Goal: Obtain resource: Download file/media

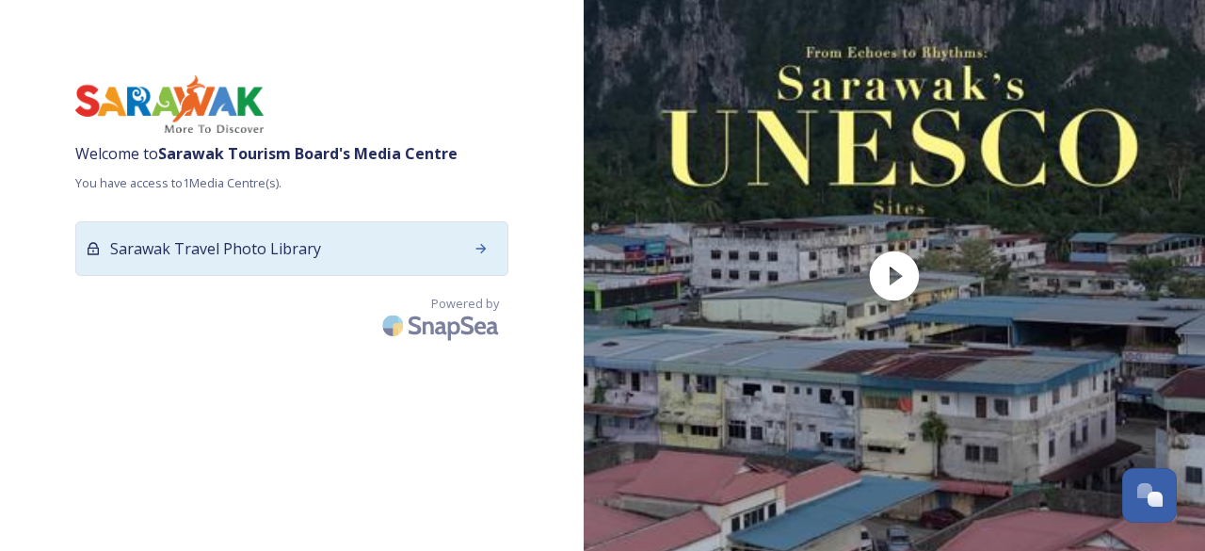
click at [435, 256] on div "Sarawak Travel Photo Library" at bounding box center [291, 248] width 433 height 55
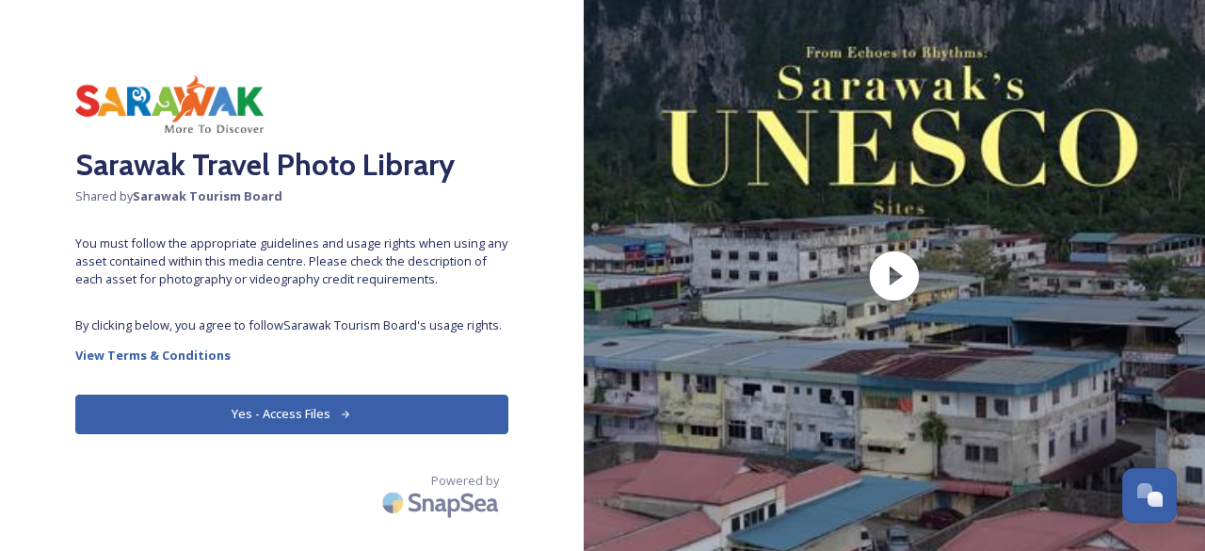
click at [361, 418] on button "Yes - Access Files" at bounding box center [291, 413] width 433 height 39
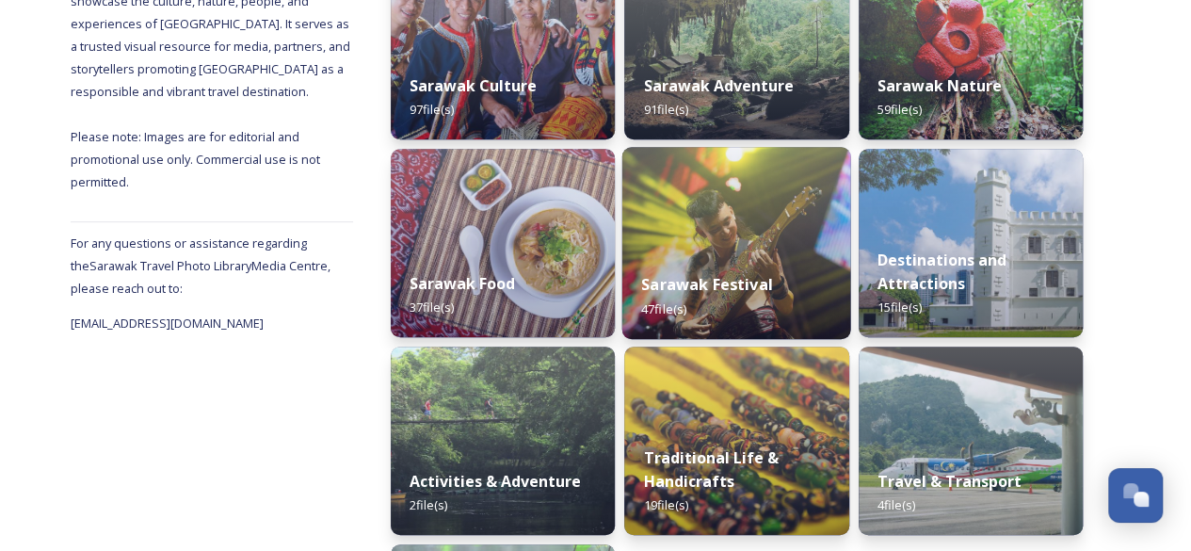
scroll to position [377, 0]
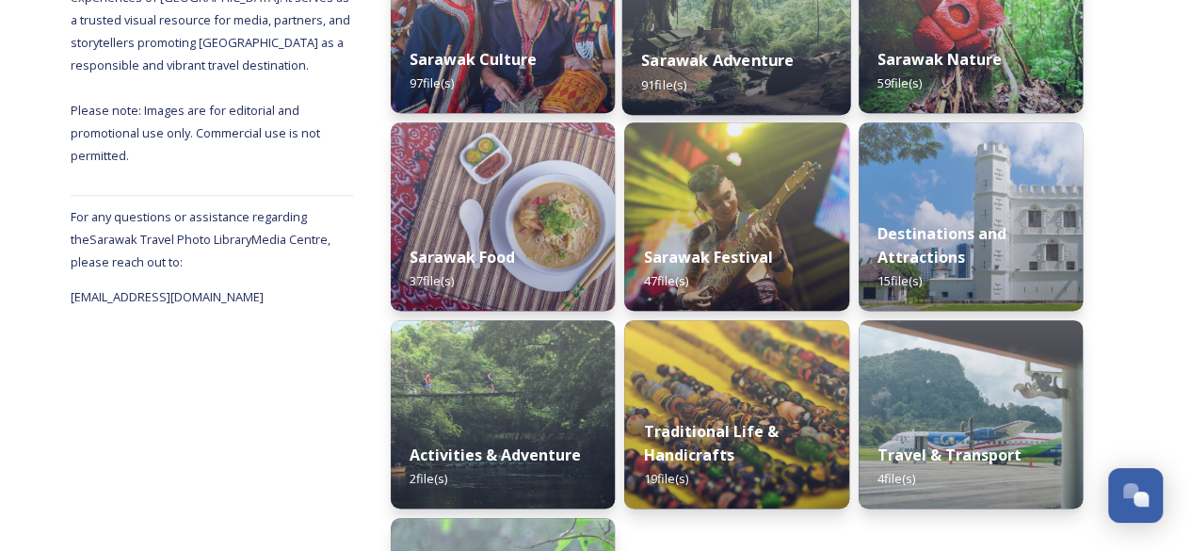
click at [825, 63] on div "Sarawak Adventure 91 file(s)" at bounding box center [736, 72] width 229 height 86
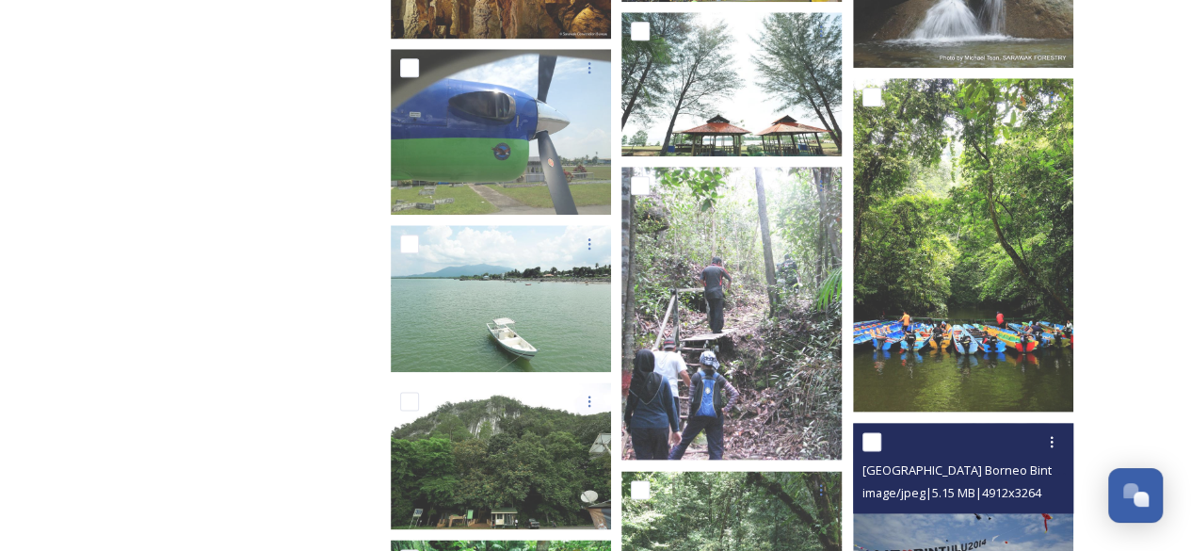
scroll to position [1073, 0]
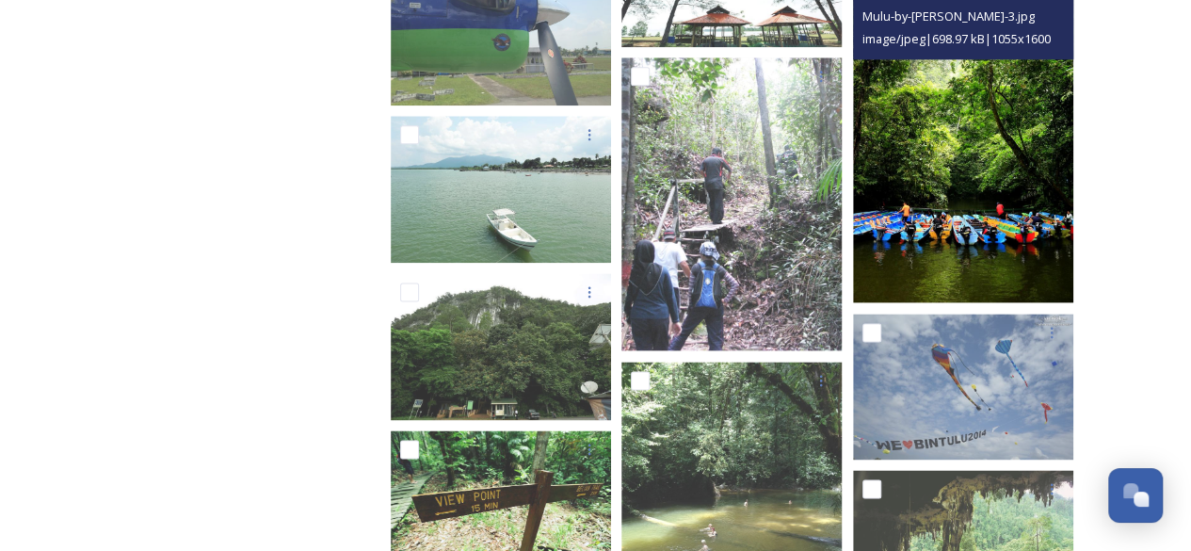
click at [921, 217] on img at bounding box center [963, 136] width 220 height 334
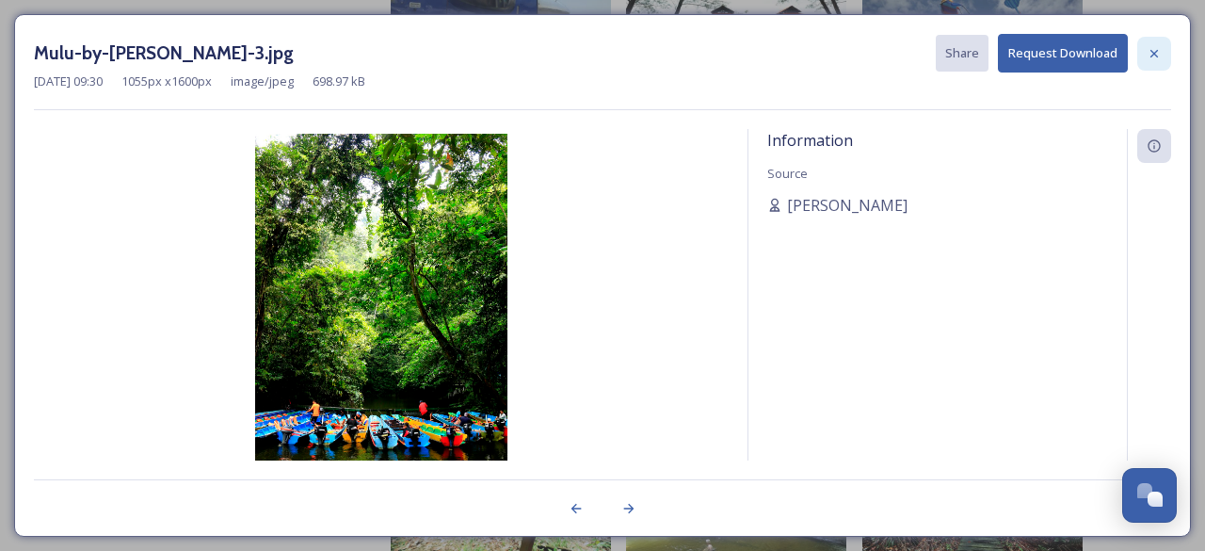
click at [1148, 54] on icon at bounding box center [1154, 53] width 15 height 15
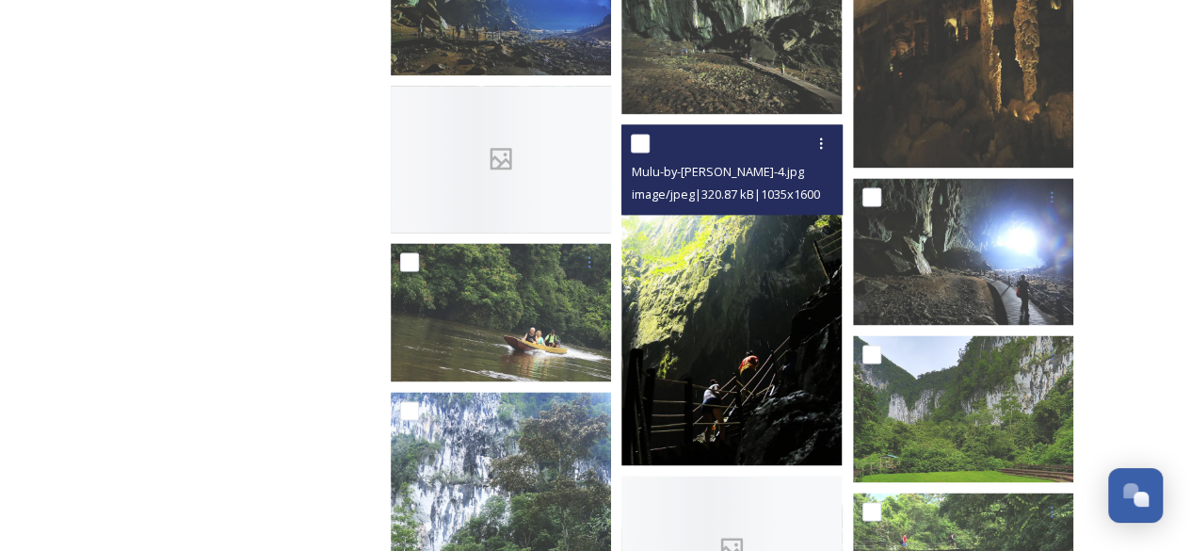
scroll to position [4932, 0]
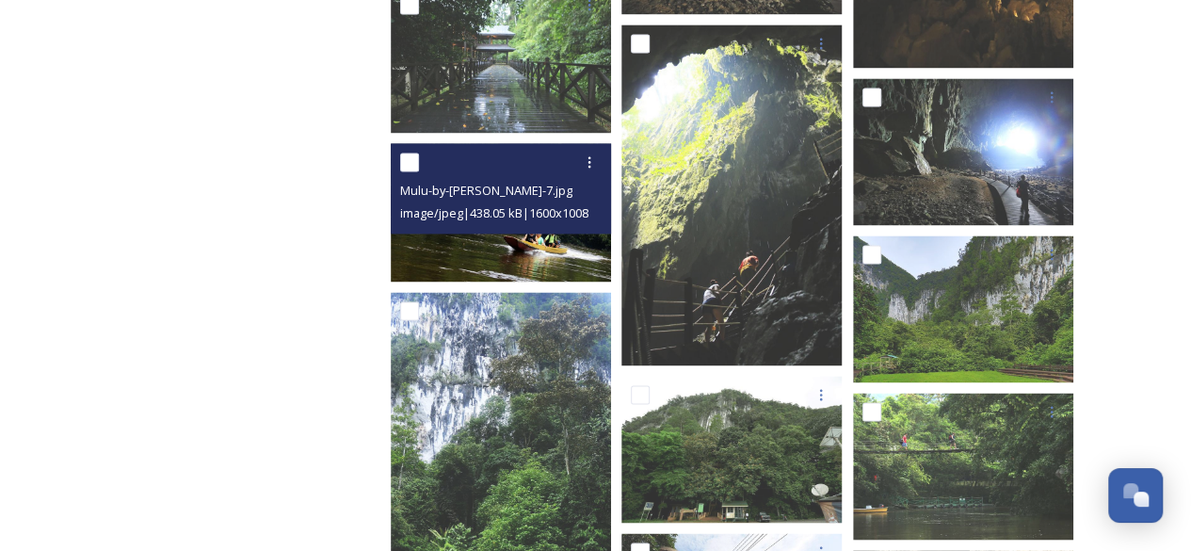
click at [530, 265] on img at bounding box center [501, 212] width 220 height 138
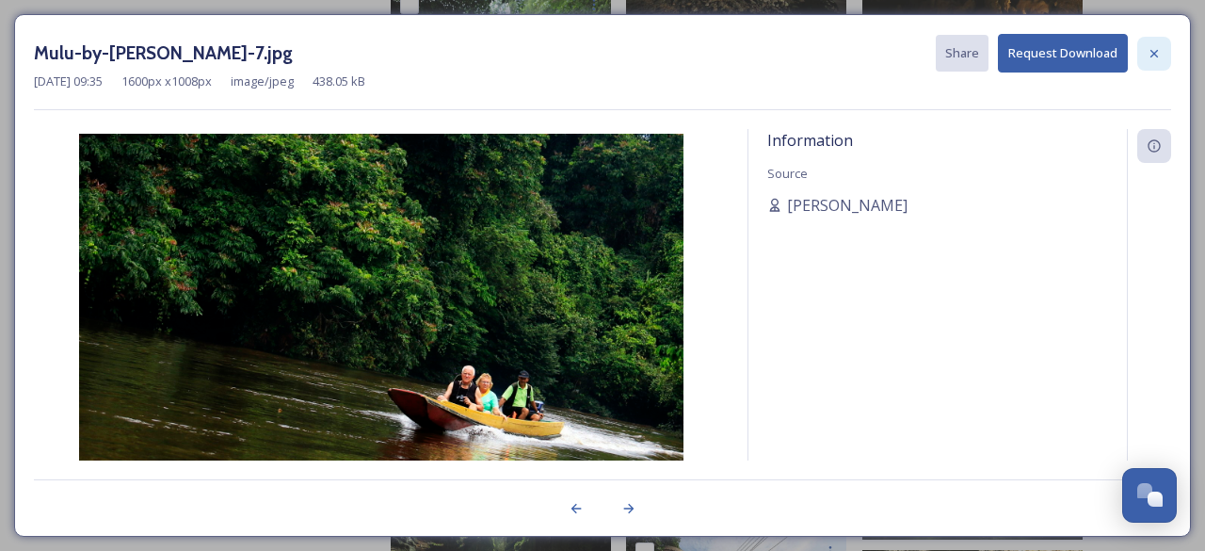
click at [1158, 52] on icon at bounding box center [1154, 53] width 15 height 15
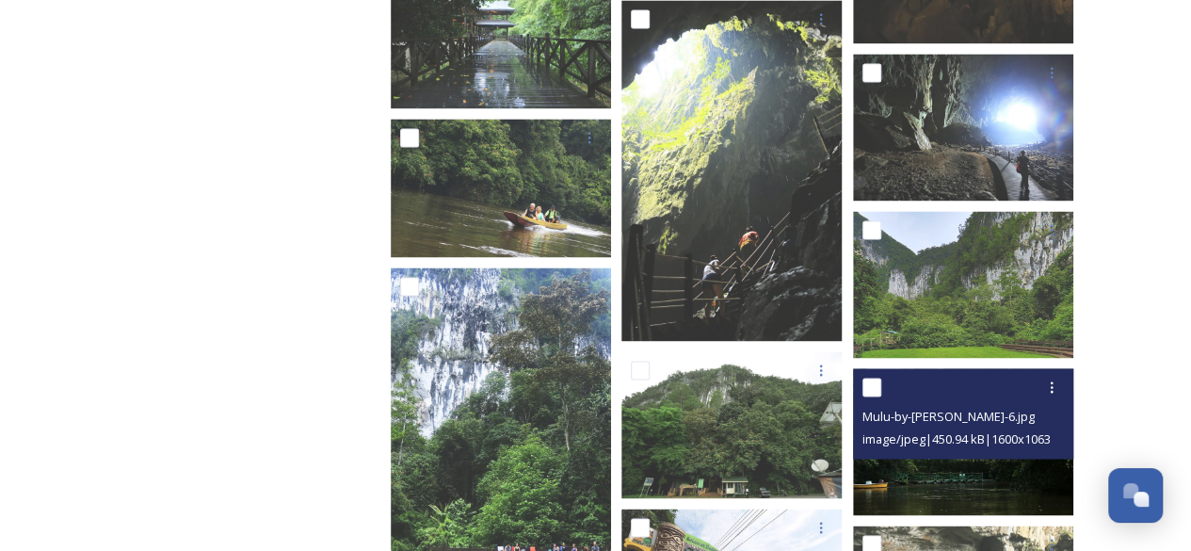
scroll to position [4791, 0]
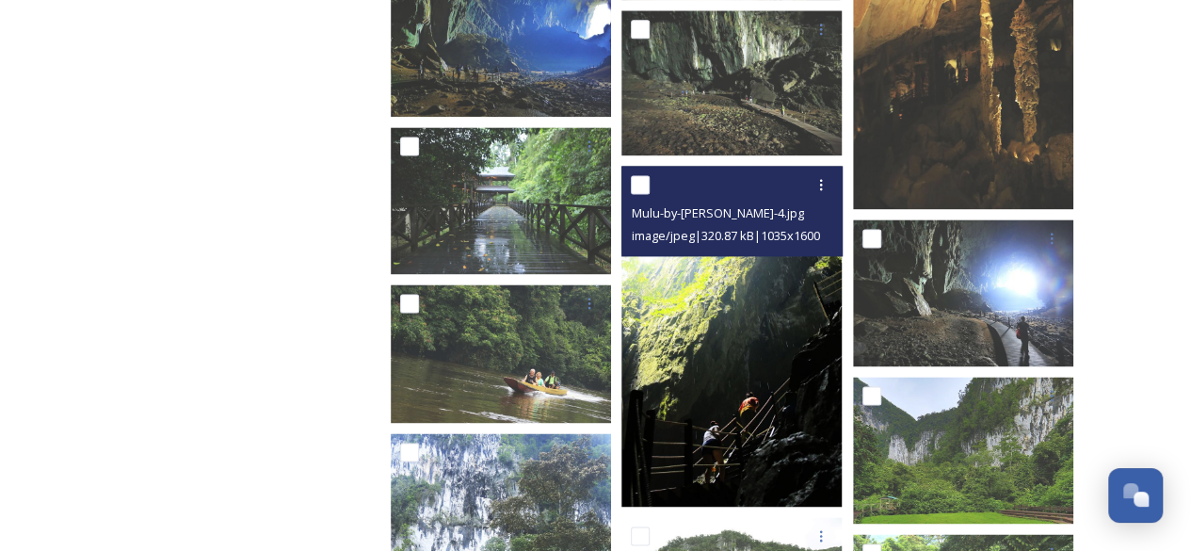
drag, startPoint x: 755, startPoint y: 366, endPoint x: 729, endPoint y: 368, distance: 26.4
click at [729, 368] on img at bounding box center [731, 336] width 220 height 341
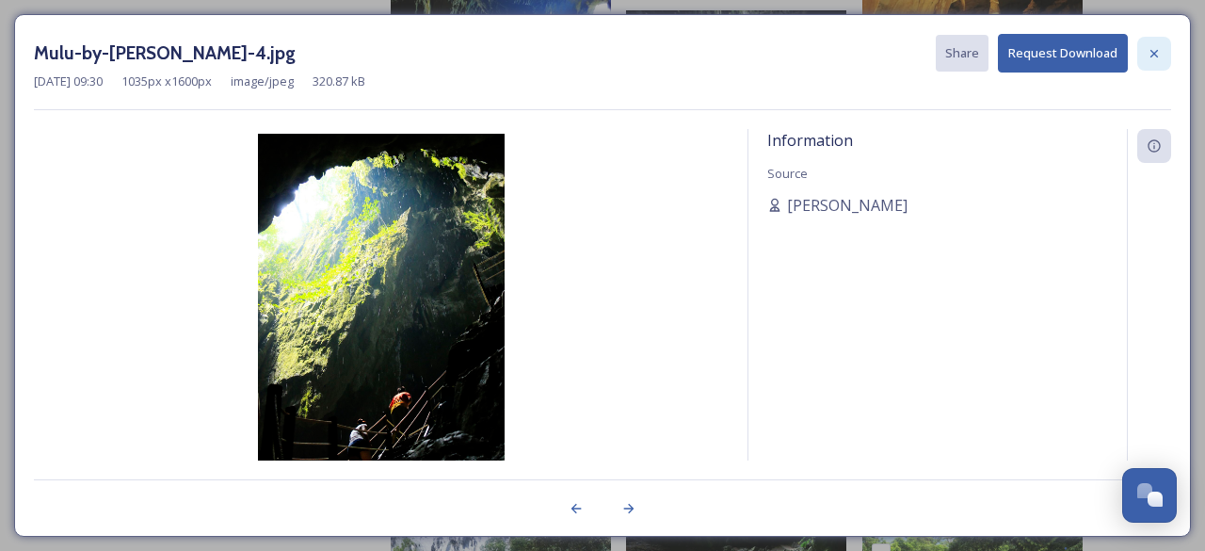
click at [1160, 46] on icon at bounding box center [1154, 53] width 15 height 15
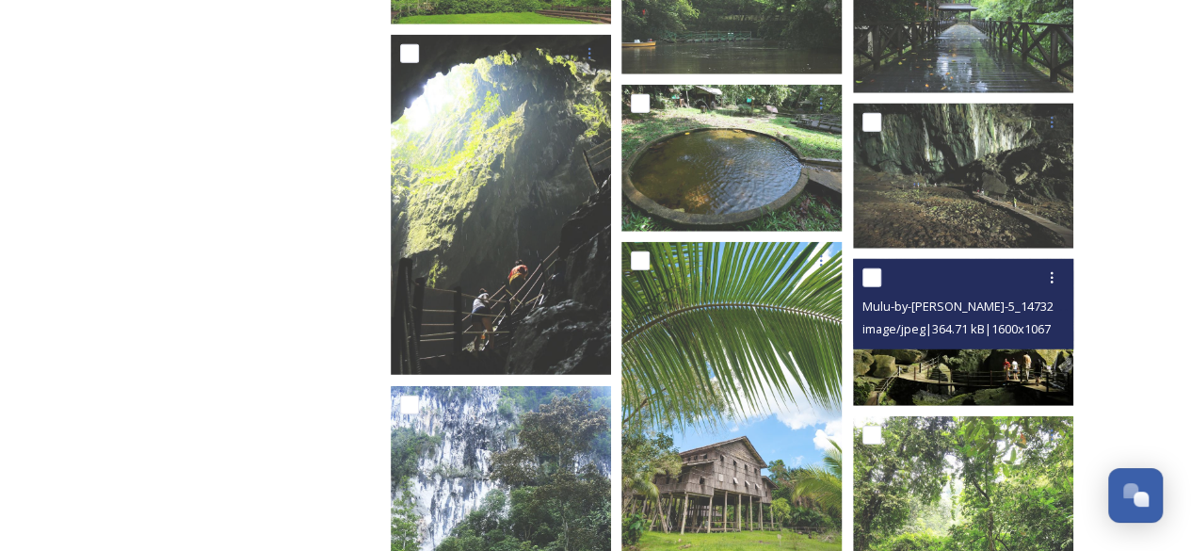
scroll to position [2344, 0]
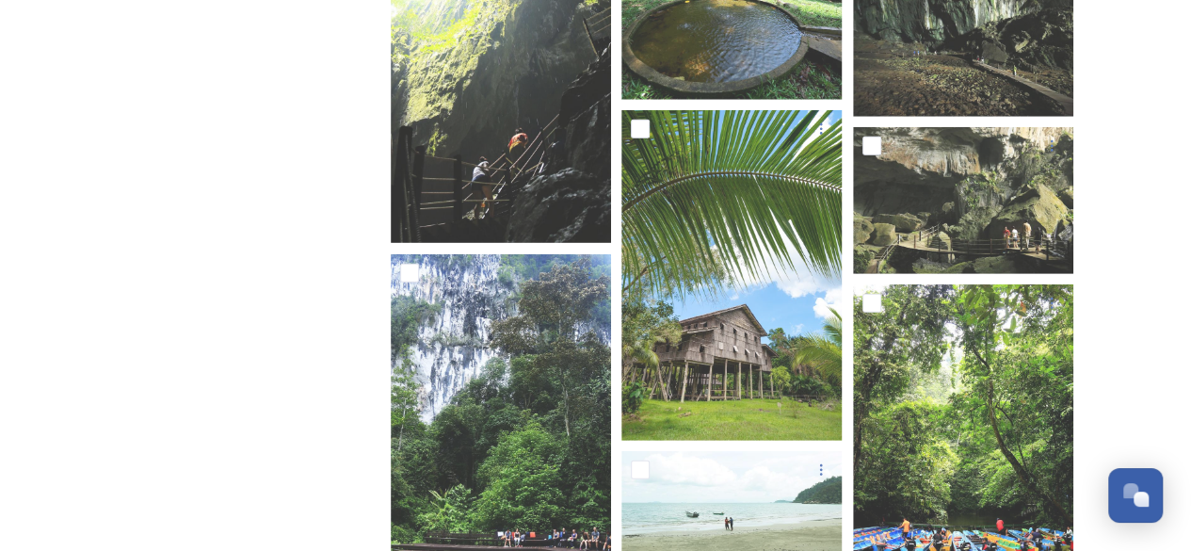
scroll to position [2613, 0]
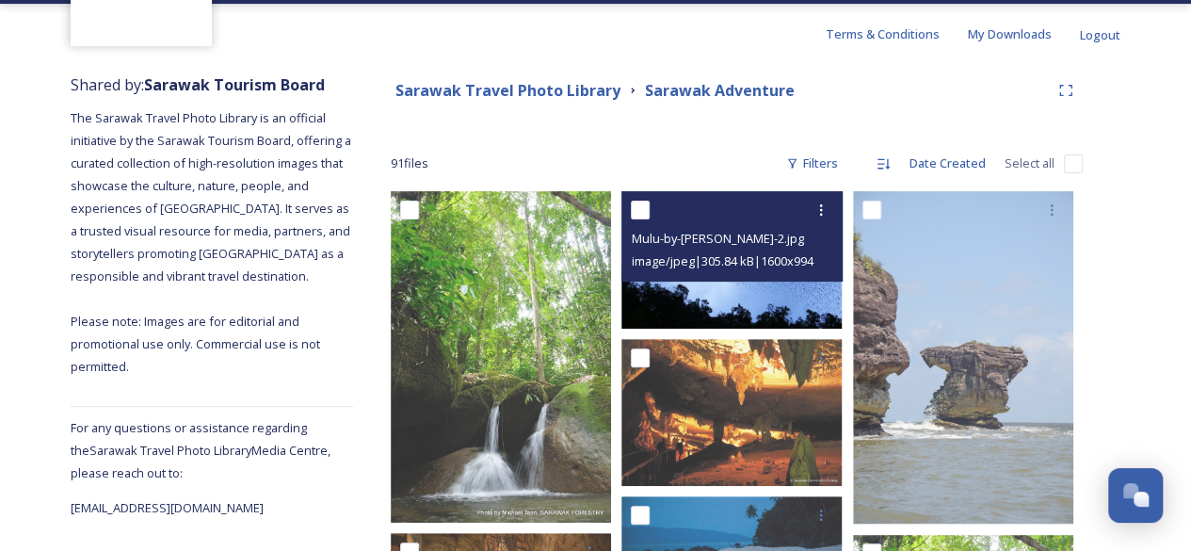
scroll to position [0, 0]
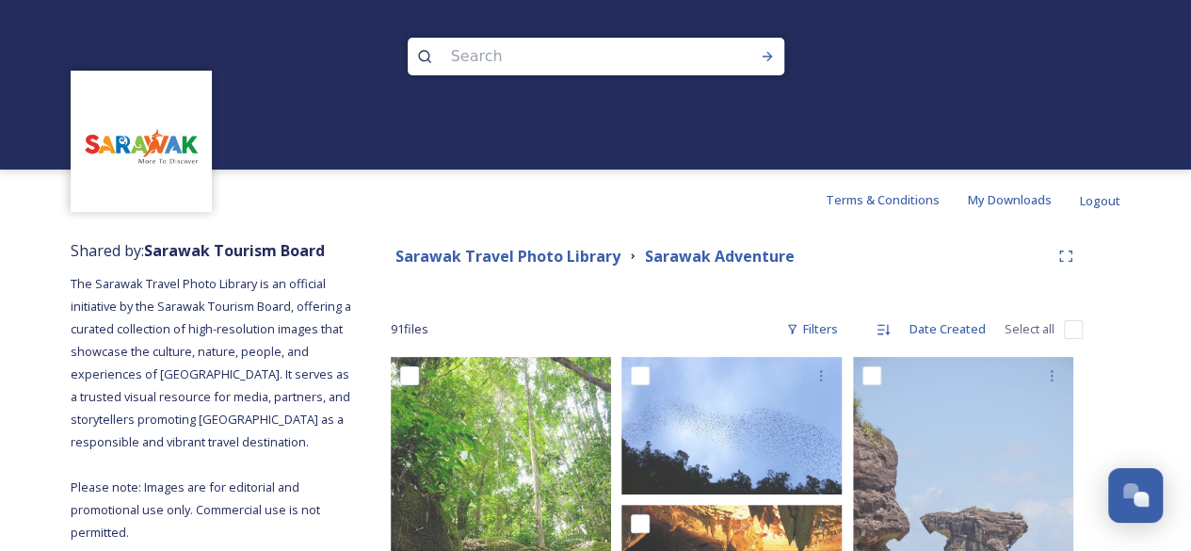
click at [622, 268] on div "Sarawak Travel Photo Library [GEOGRAPHIC_DATA] Adventure" at bounding box center [737, 256] width 692 height 34
